Goal: Check status: Check status

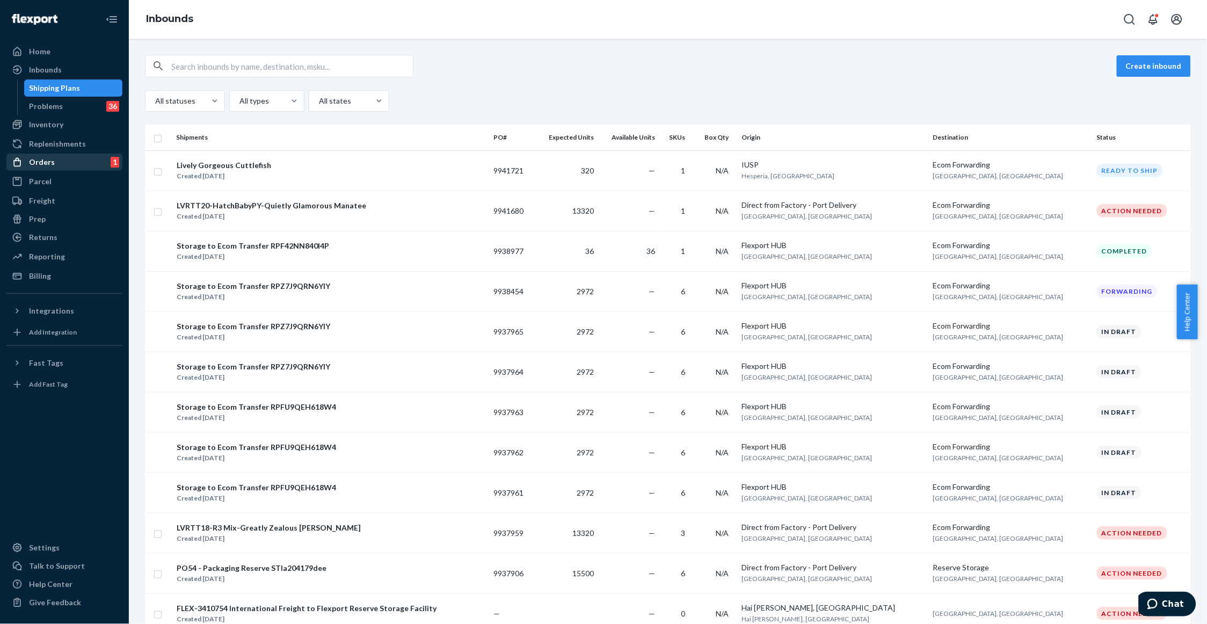
click at [62, 163] on div "Orders 1" at bounding box center [65, 162] width 114 height 15
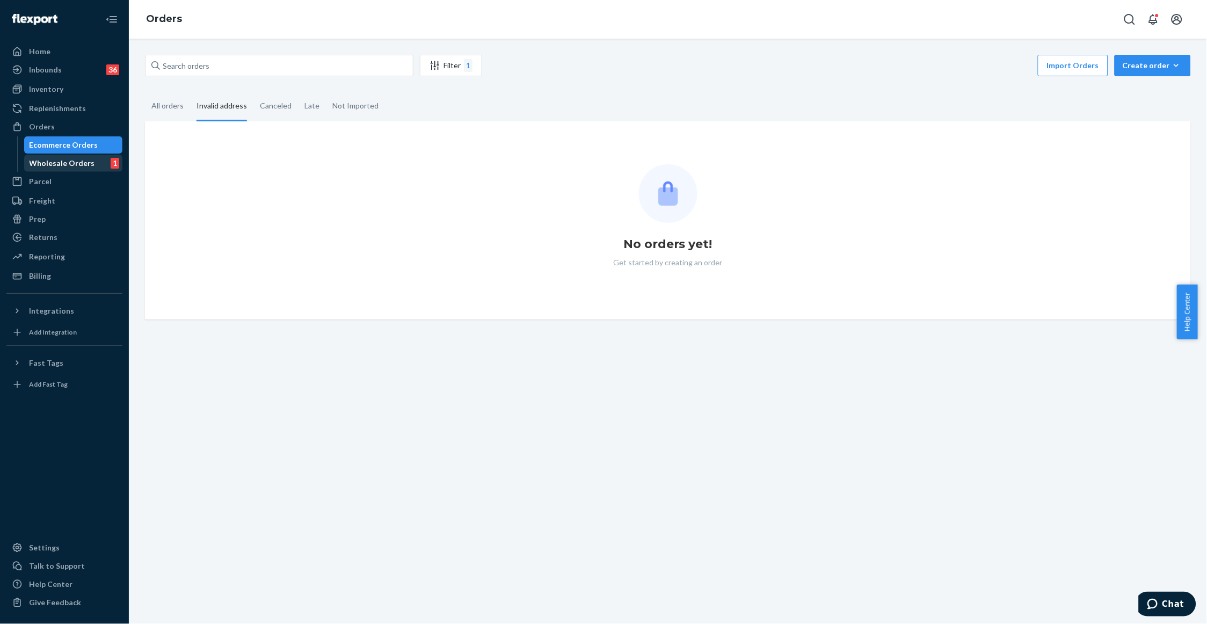
click at [62, 163] on div "Wholesale Orders" at bounding box center [63, 163] width 66 height 11
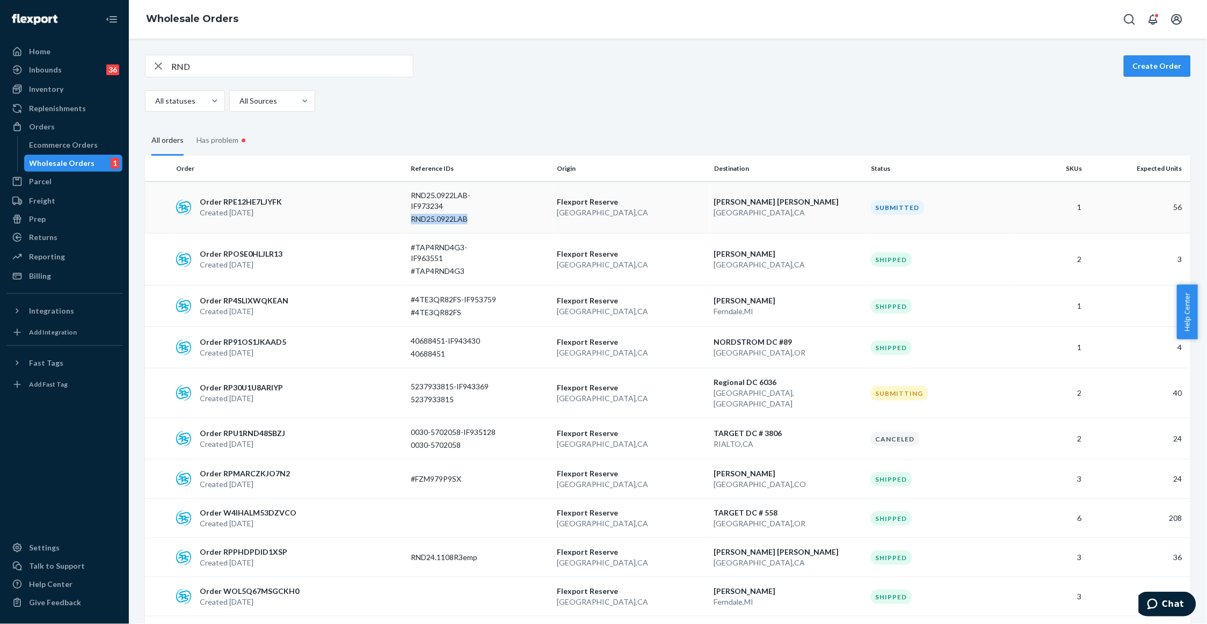
drag, startPoint x: 476, startPoint y: 221, endPoint x: 411, endPoint y: 224, distance: 65.6
click at [411, 224] on td "RND25.0922LAB-IF973234 RND25.0922LAB" at bounding box center [480, 208] width 147 height 52
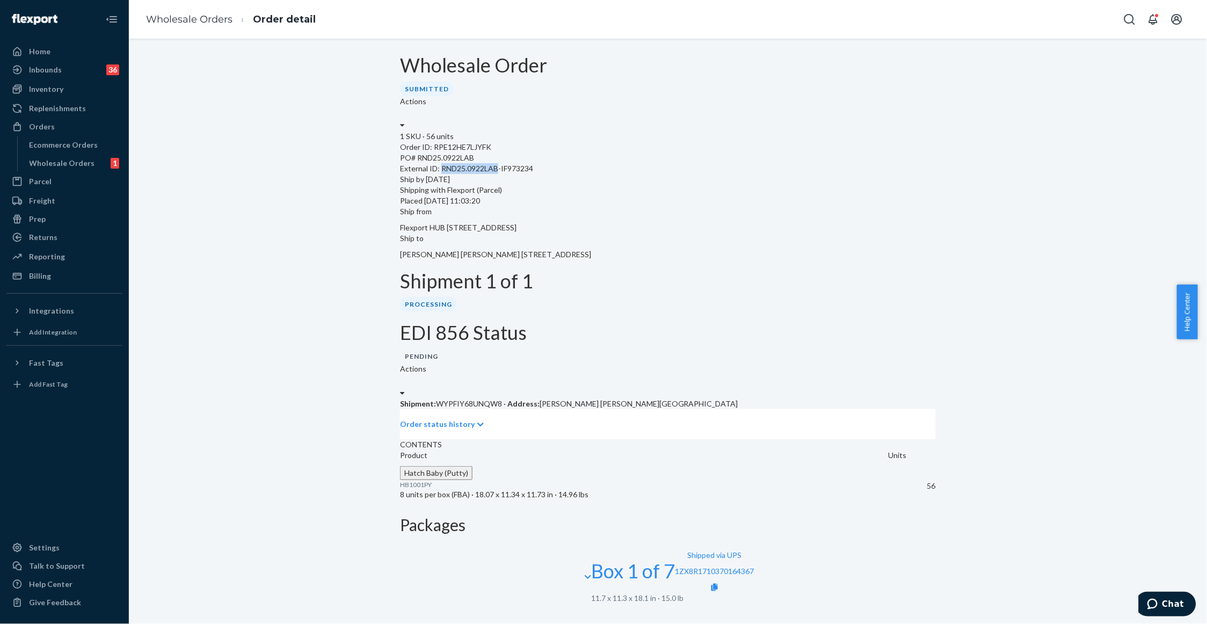
drag, startPoint x: 516, startPoint y: 194, endPoint x: 459, endPoint y: 197, distance: 57.0
click at [459, 174] on div "External ID: RND25.0922LAB-IF973234" at bounding box center [668, 168] width 536 height 11
copy div "RND25.0922LAB"
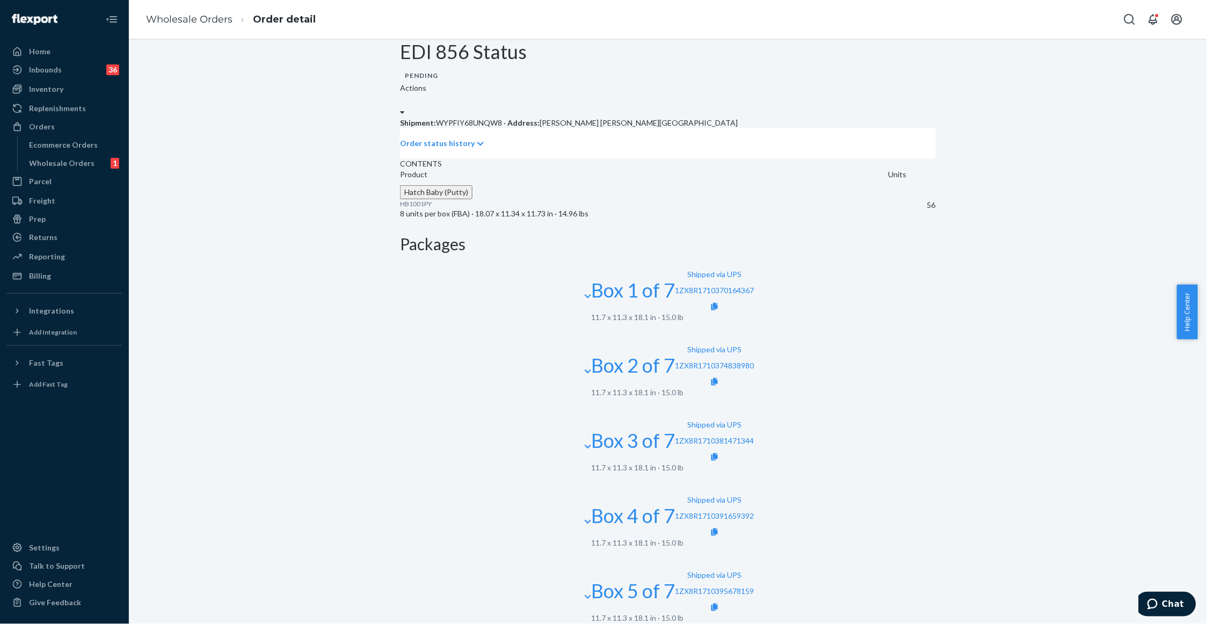
scroll to position [298, 0]
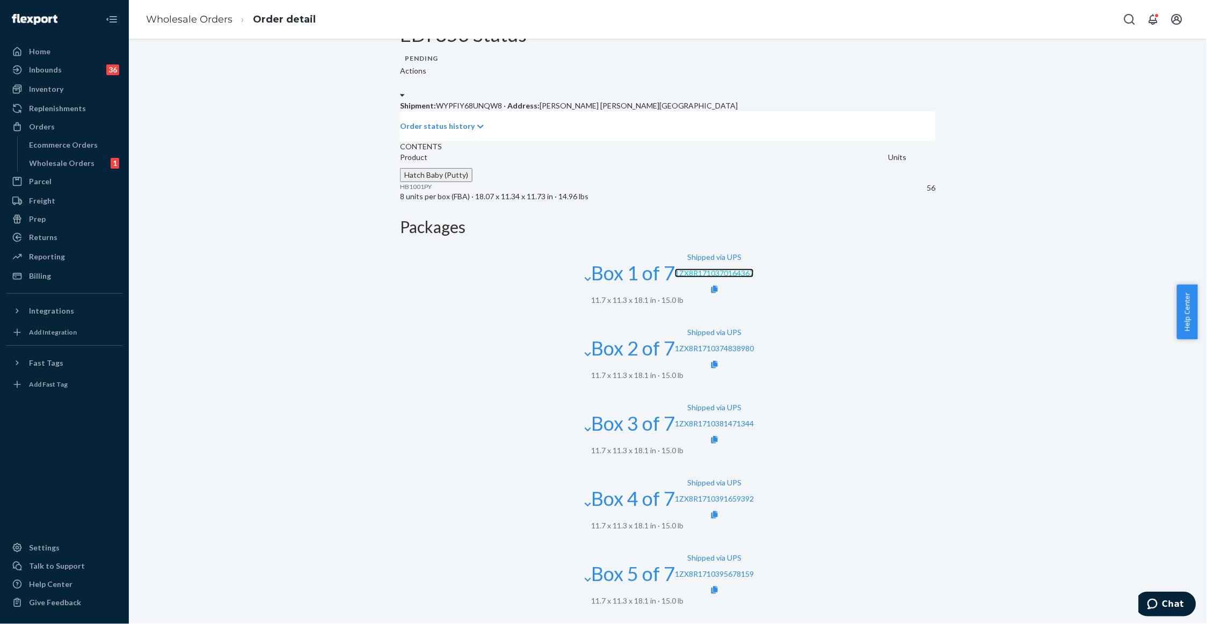
click at [754, 268] on link "1ZX8R1710370164367" at bounding box center [714, 272] width 79 height 9
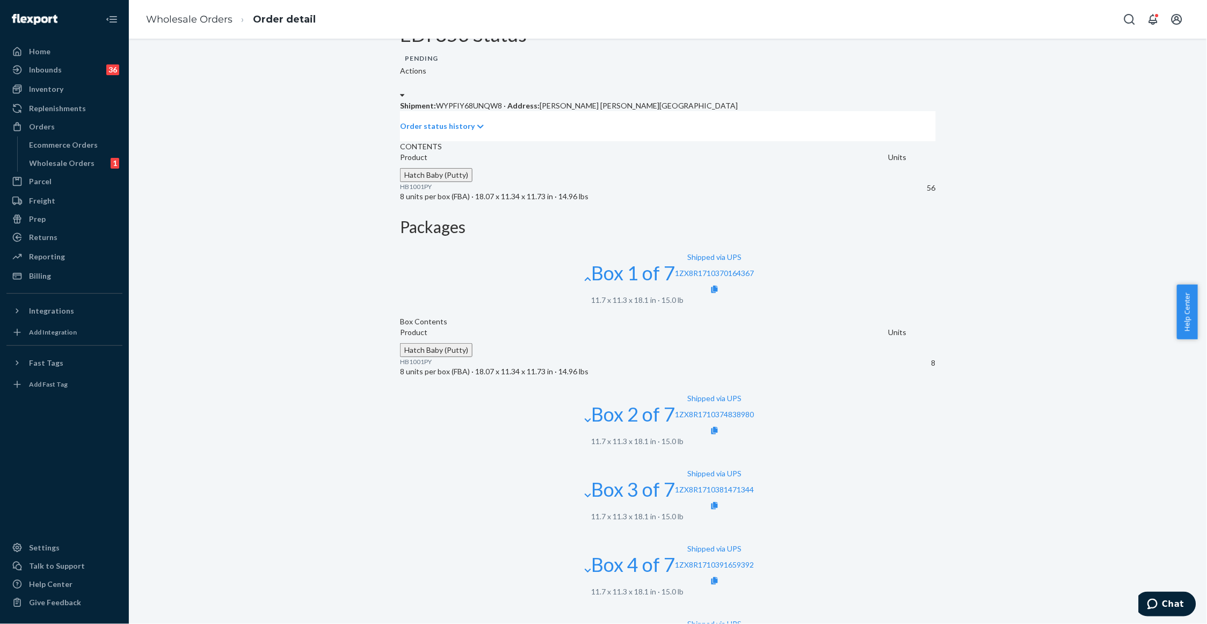
click at [339, 166] on div "Wholesale Order Submitted Actions 1 SKU · 56 units Order ID: RPE12HE7LJYFK PO# …" at bounding box center [668, 295] width 1062 height 1077
